Goal: Information Seeking & Learning: Learn about a topic

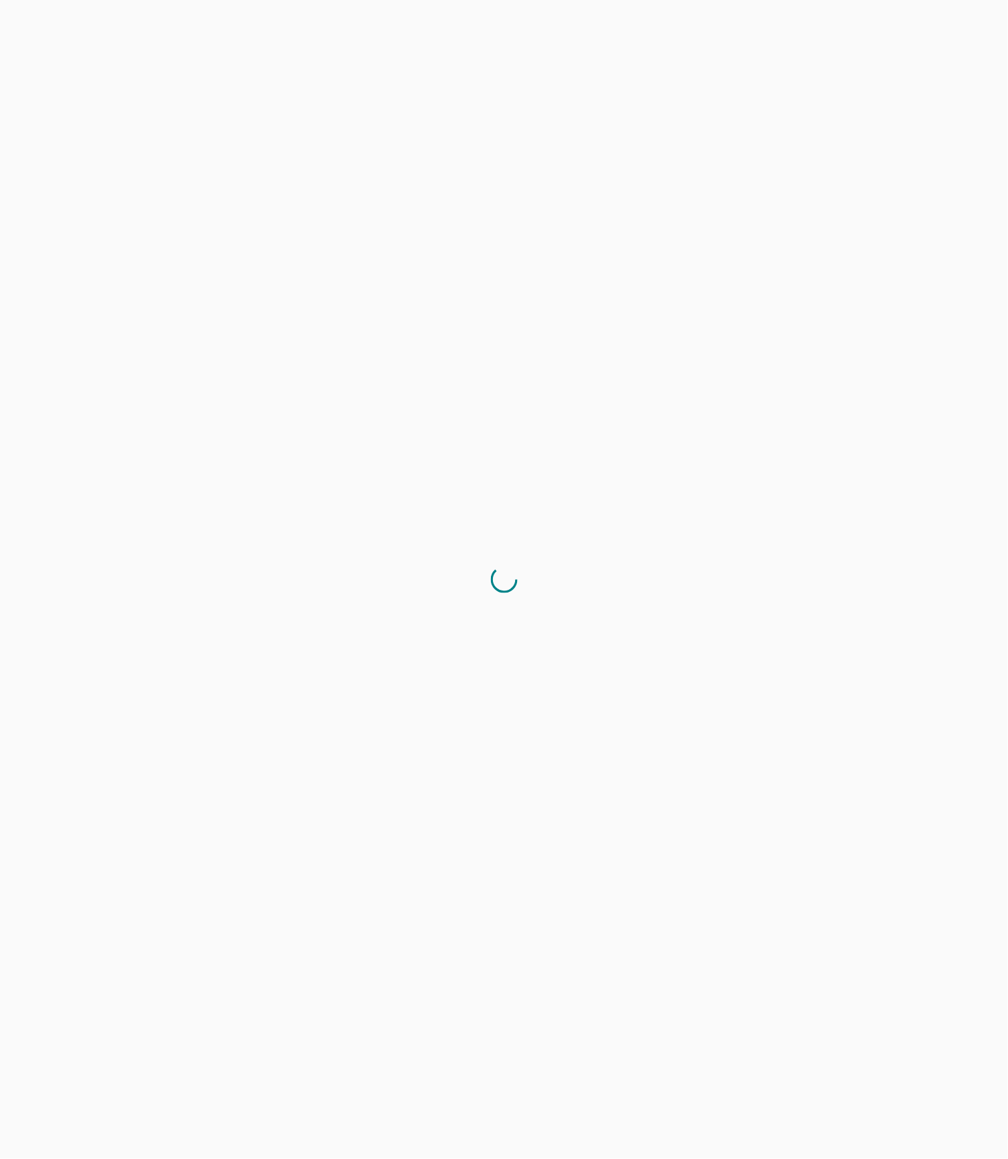
scroll to position [0, 1]
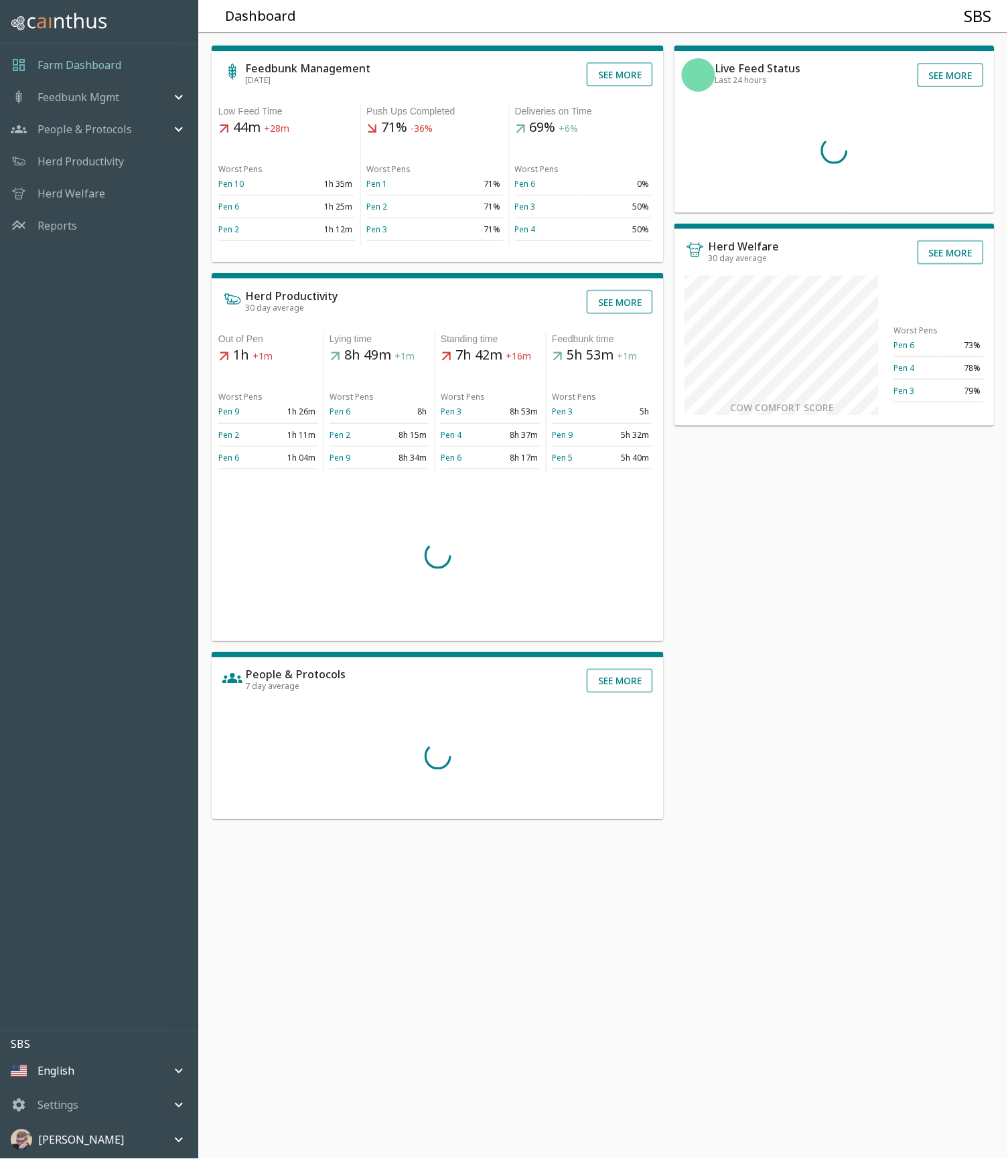
click at [64, 224] on p "Reports" at bounding box center [58, 226] width 40 height 16
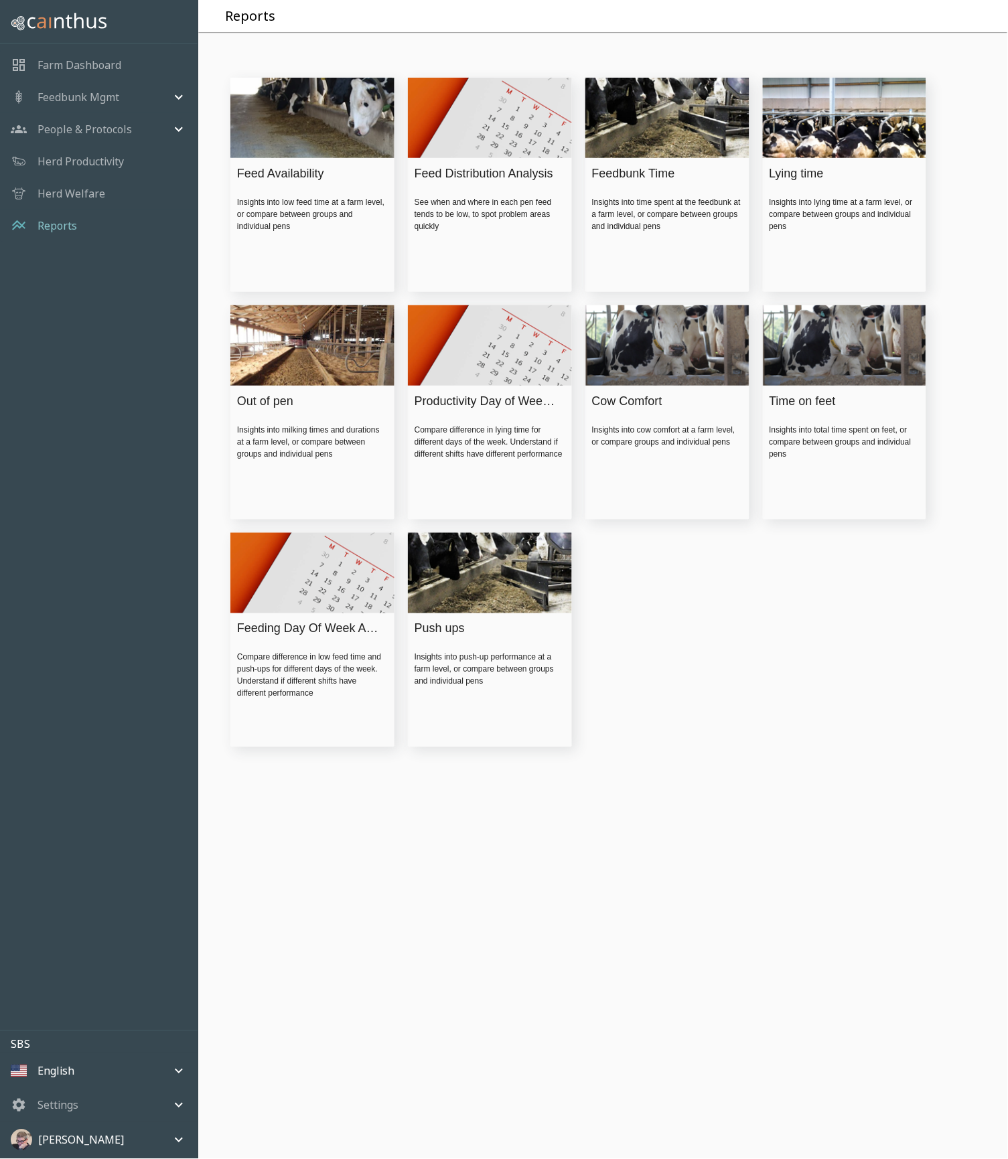
click at [297, 200] on div "Insights into low feed time at a farm level, or compare between groups and indi…" at bounding box center [312, 214] width 151 height 36
